Goal: Entertainment & Leisure: Browse casually

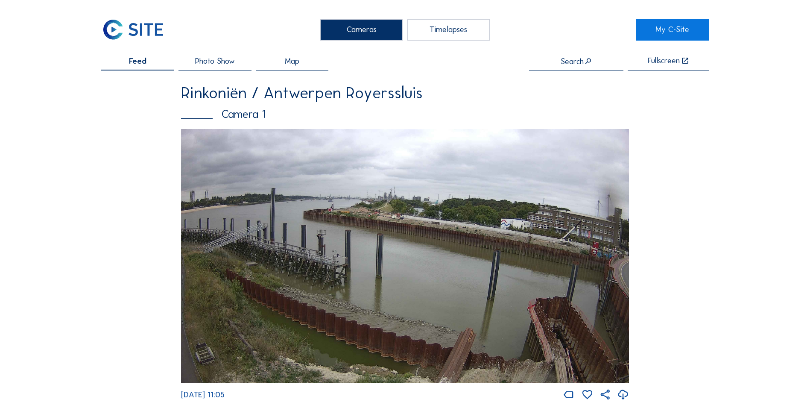
click at [135, 30] on img at bounding box center [133, 29] width 64 height 21
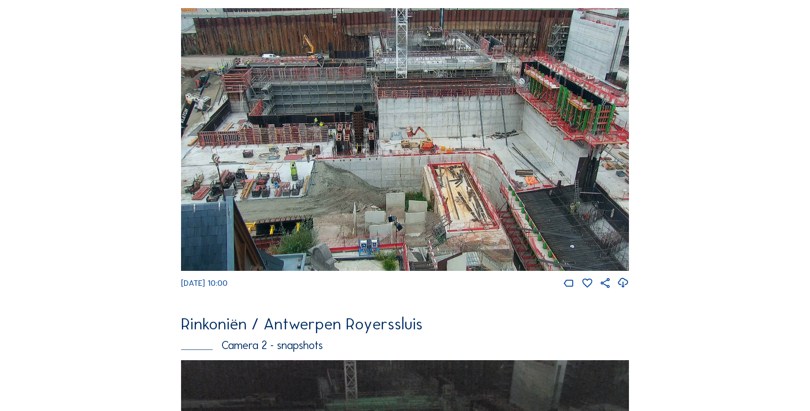
scroll to position [384, 0]
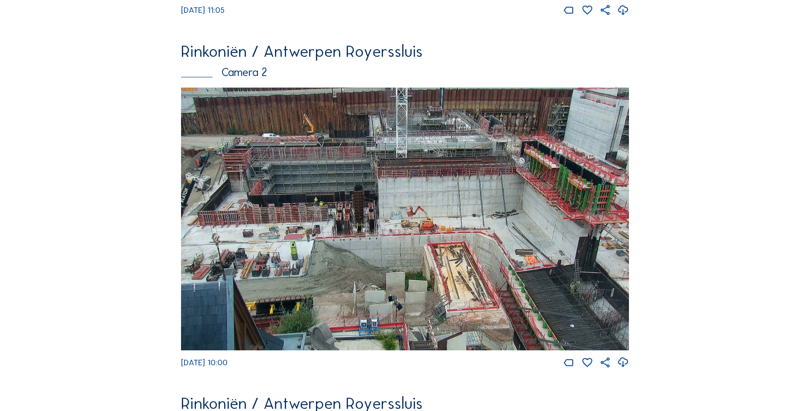
click at [314, 223] on img at bounding box center [405, 219] width 448 height 263
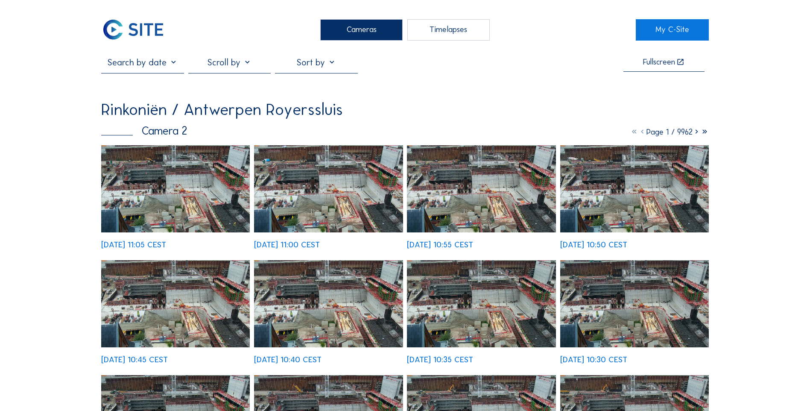
click at [326, 200] on img at bounding box center [328, 188] width 149 height 87
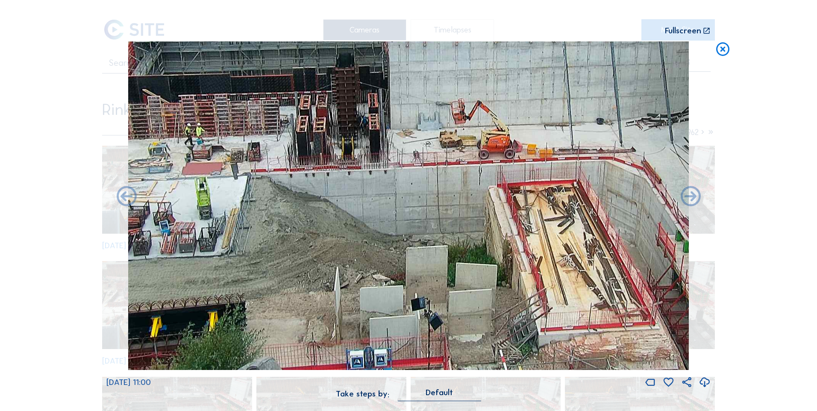
drag, startPoint x: 345, startPoint y: 277, endPoint x: 288, endPoint y: 284, distance: 57.6
click at [288, 284] on img at bounding box center [408, 205] width 560 height 329
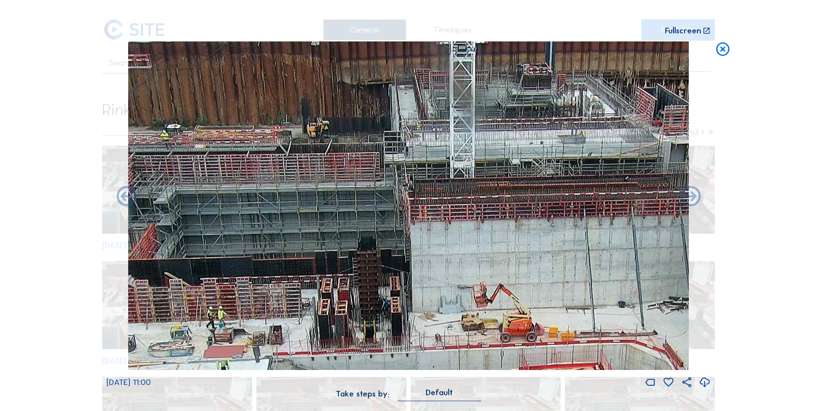
drag, startPoint x: 247, startPoint y: 176, endPoint x: 267, endPoint y: 358, distance: 183.4
click at [267, 358] on img at bounding box center [408, 205] width 560 height 329
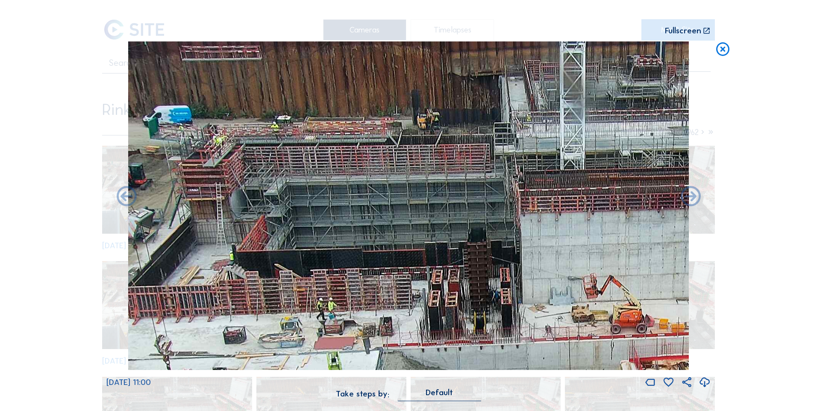
drag, startPoint x: 448, startPoint y: 247, endPoint x: 612, endPoint y: 156, distance: 187.9
click at [612, 156] on img at bounding box center [408, 205] width 560 height 329
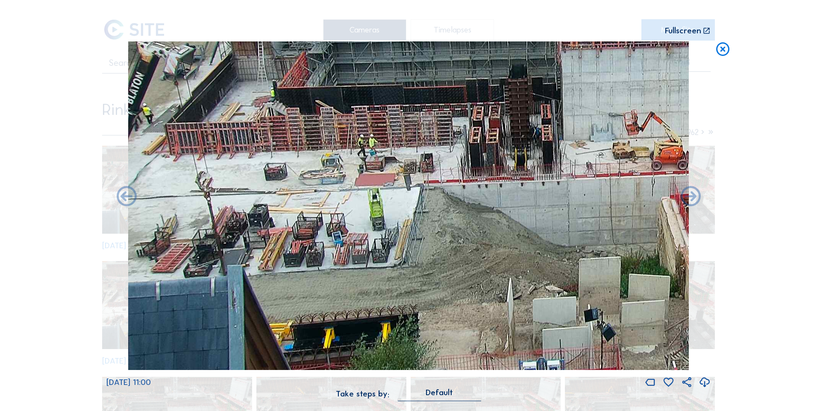
drag, startPoint x: 300, startPoint y: 281, endPoint x: 451, endPoint y: 196, distance: 172.9
click at [451, 197] on img at bounding box center [408, 205] width 560 height 329
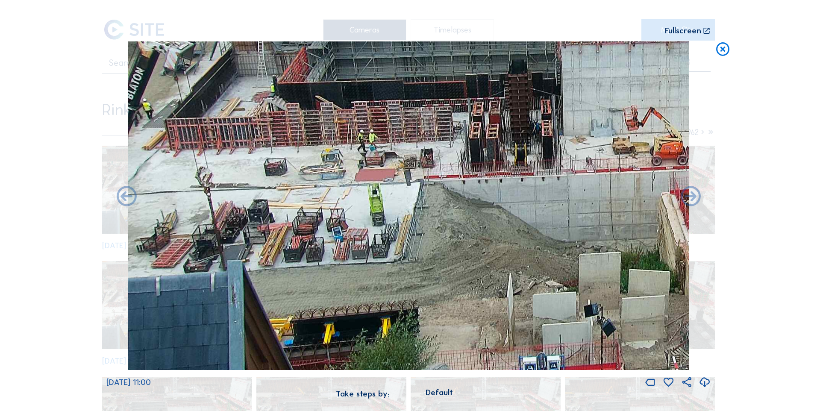
drag, startPoint x: 454, startPoint y: 271, endPoint x: 437, endPoint y: 230, distance: 44.0
click at [437, 230] on img at bounding box center [408, 205] width 560 height 329
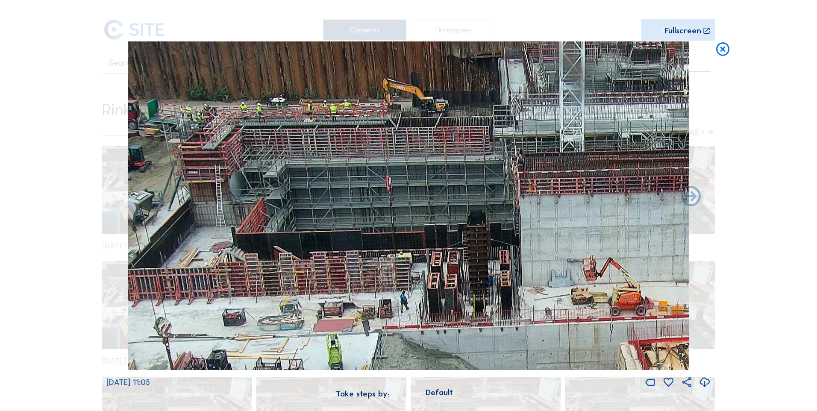
drag, startPoint x: 393, startPoint y: 190, endPoint x: 368, endPoint y: 401, distance: 211.6
click at [368, 400] on div "[DATE] 11:05 Take steps by: Default" at bounding box center [408, 225] width 604 height 369
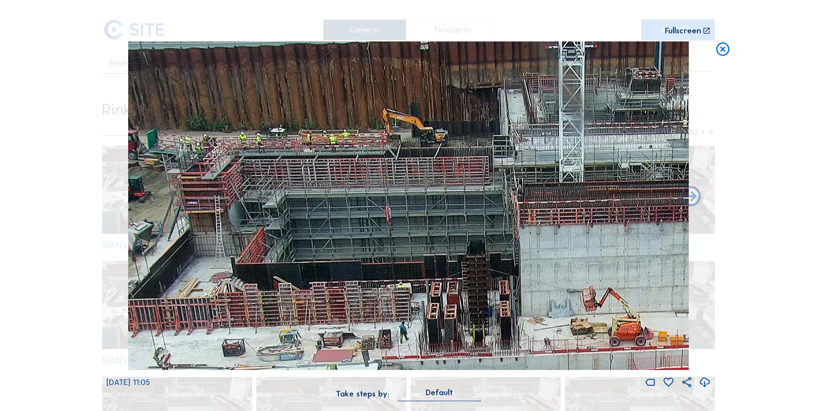
drag, startPoint x: 382, startPoint y: 252, endPoint x: 381, endPoint y: 283, distance: 30.8
click at [381, 283] on img at bounding box center [408, 205] width 560 height 329
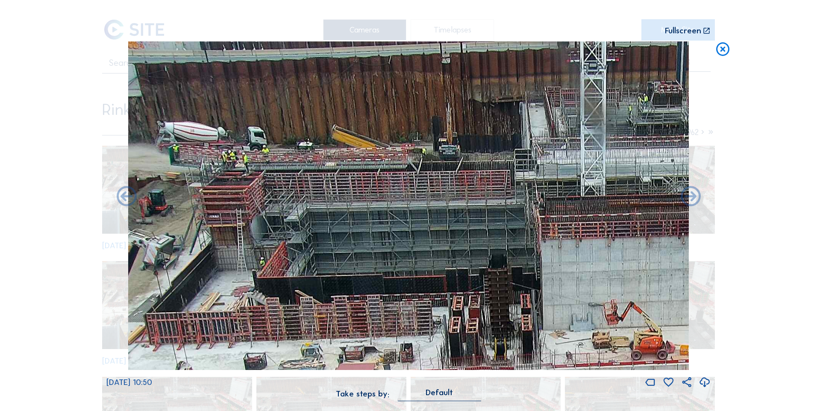
drag, startPoint x: 406, startPoint y: 193, endPoint x: 433, endPoint y: 305, distance: 114.6
click at [433, 305] on img at bounding box center [408, 205] width 560 height 329
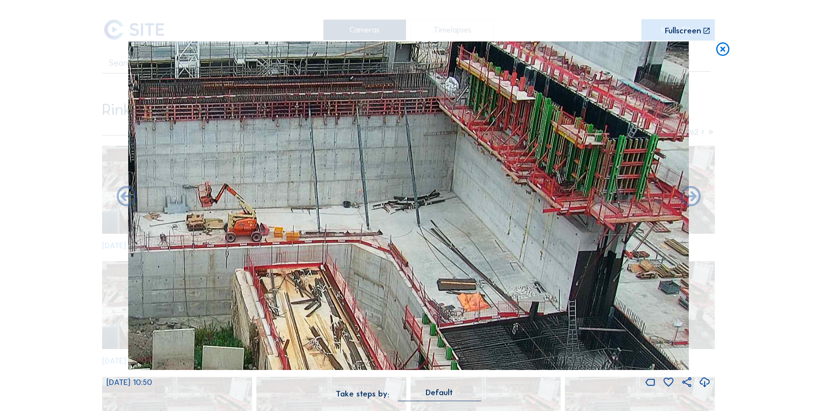
drag, startPoint x: 166, startPoint y: 229, endPoint x: -59, endPoint y: 174, distance: 231.7
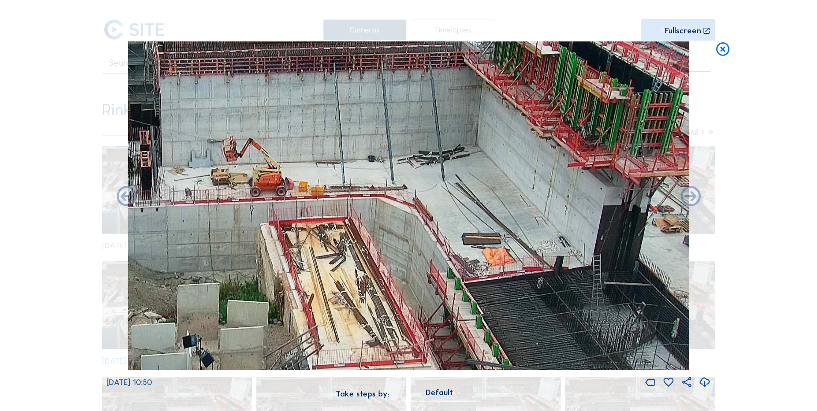
drag, startPoint x: 334, startPoint y: 255, endPoint x: 361, endPoint y: 209, distance: 52.8
click at [361, 209] on img at bounding box center [408, 205] width 560 height 329
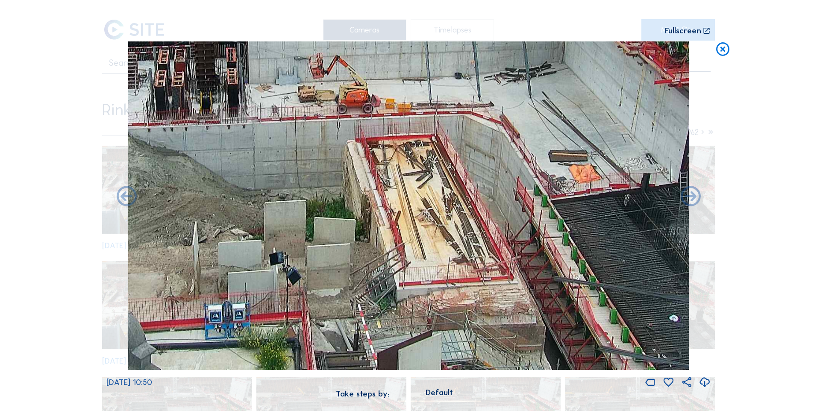
drag, startPoint x: 234, startPoint y: 253, endPoint x: 319, endPoint y: 171, distance: 118.7
click at [319, 171] on img at bounding box center [408, 205] width 560 height 329
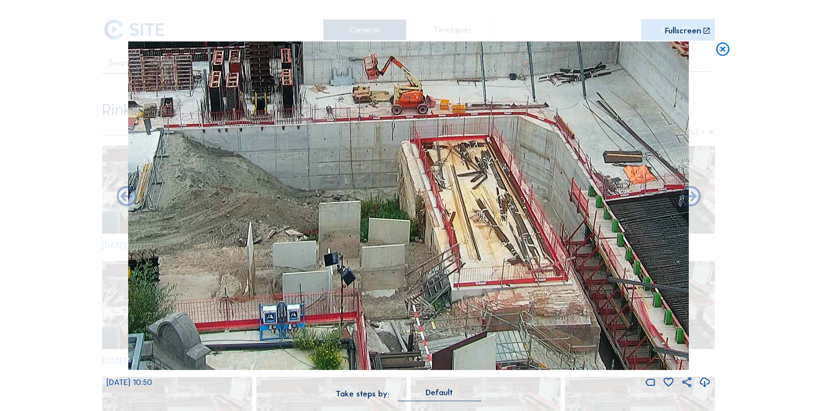
drag, startPoint x: 264, startPoint y: 218, endPoint x: 349, endPoint y: 217, distance: 85.0
click at [349, 217] on img at bounding box center [408, 205] width 560 height 329
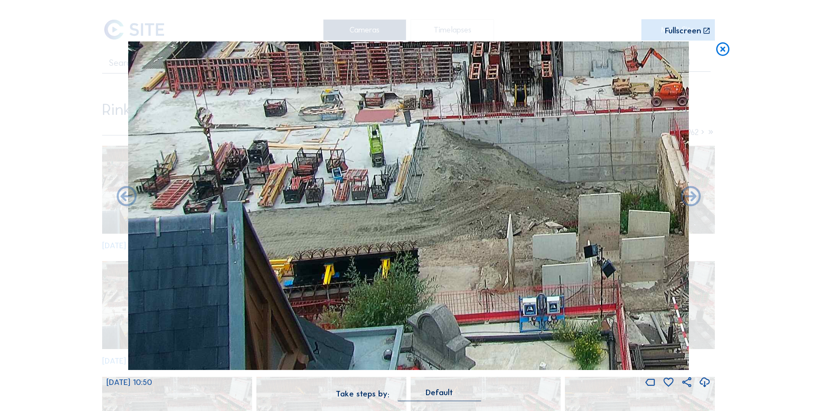
drag, startPoint x: 271, startPoint y: 203, endPoint x: 566, endPoint y: 187, distance: 295.6
click at [566, 186] on img at bounding box center [408, 205] width 560 height 329
drag, startPoint x: 533, startPoint y: 248, endPoint x: 676, endPoint y: 244, distance: 143.1
click at [676, 244] on img at bounding box center [408, 205] width 560 height 329
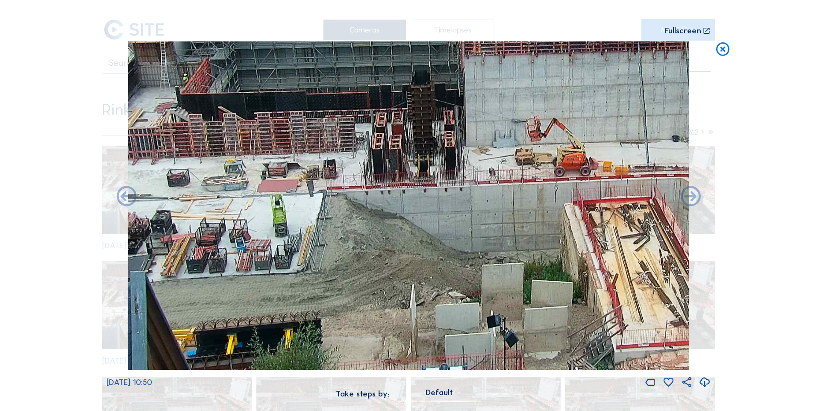
drag, startPoint x: 522, startPoint y: 302, endPoint x: 474, endPoint y: 268, distance: 59.7
click at [475, 268] on img at bounding box center [408, 205] width 560 height 329
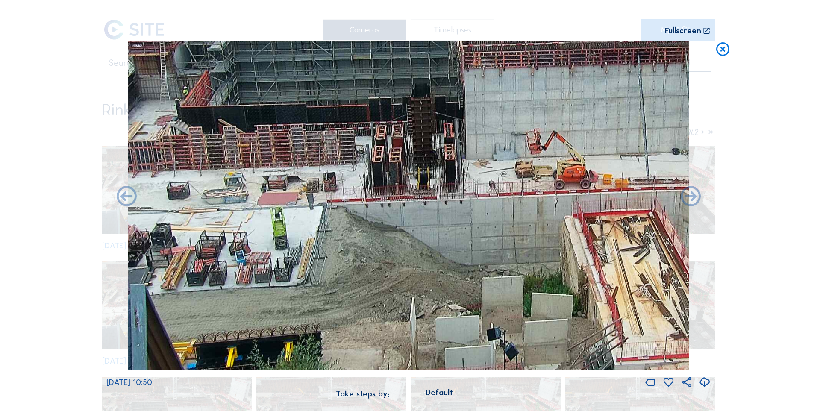
drag, startPoint x: 404, startPoint y: 129, endPoint x: 439, endPoint y: 355, distance: 228.2
click at [439, 355] on img at bounding box center [408, 205] width 560 height 329
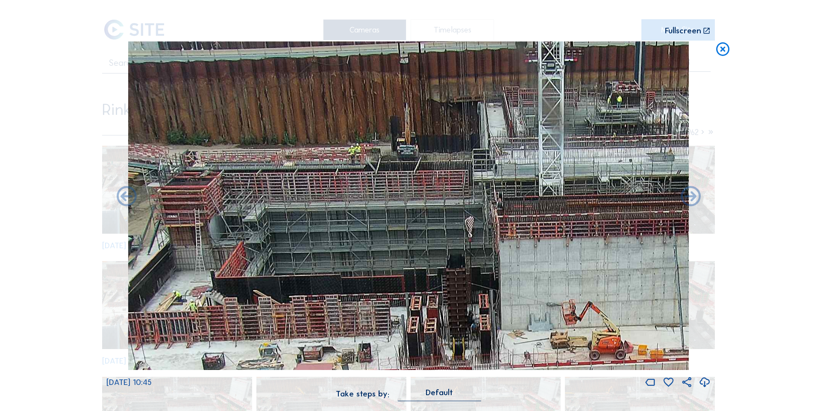
click at [726, 50] on icon at bounding box center [723, 49] width 16 height 17
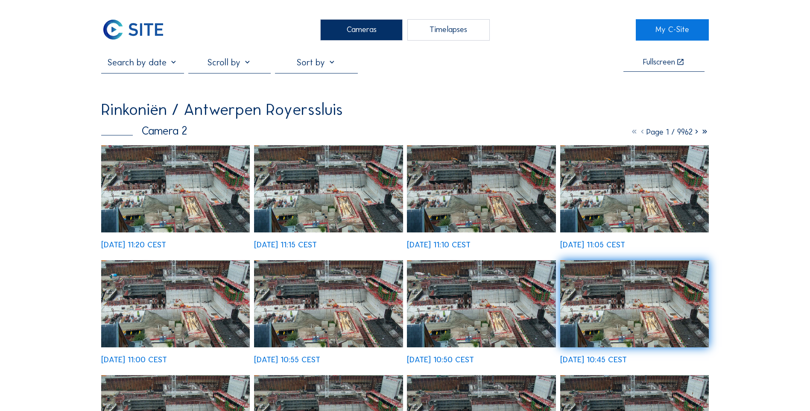
click at [173, 194] on img at bounding box center [175, 188] width 149 height 87
